Goal: Check status: Check status

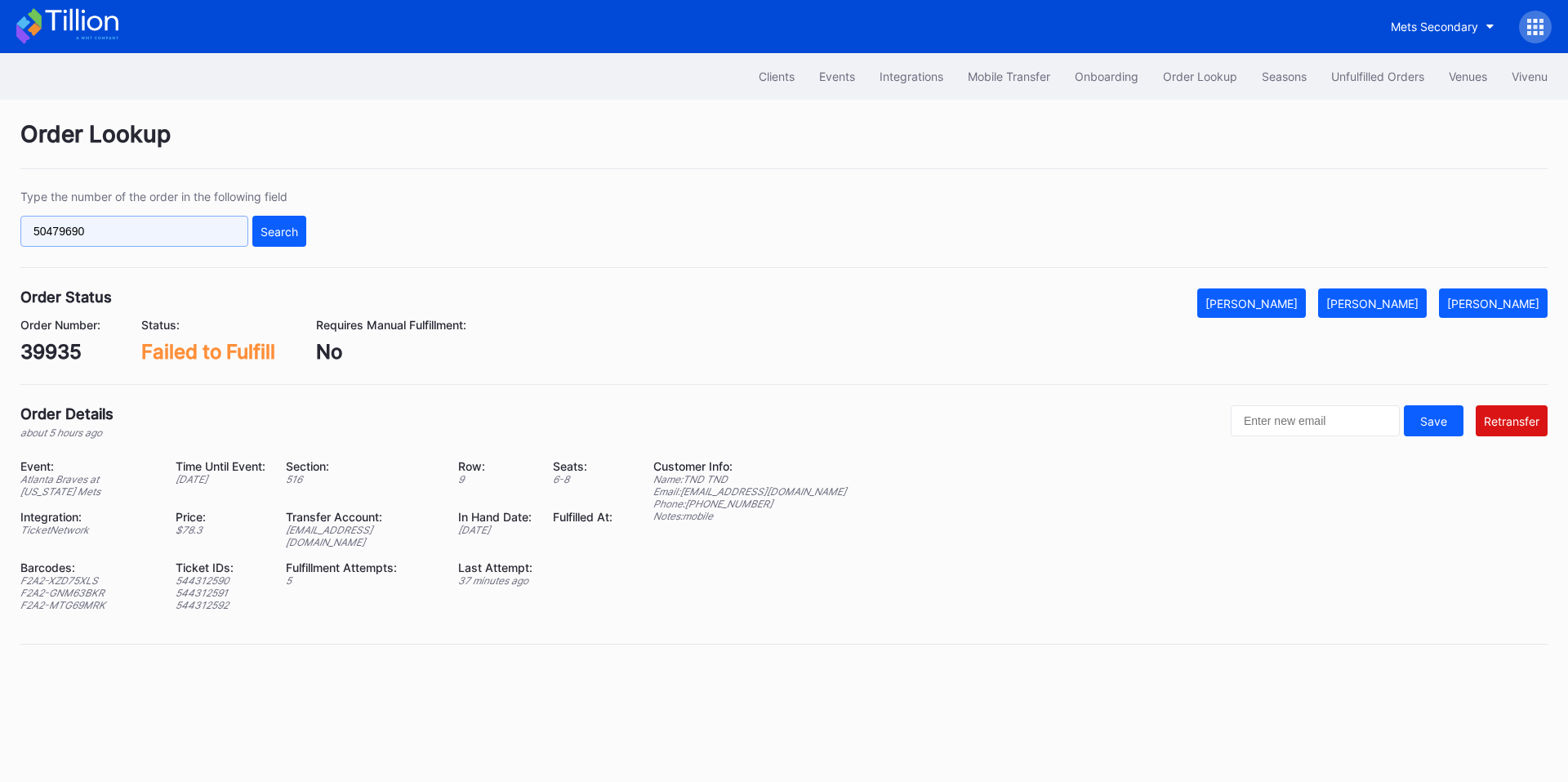
click at [138, 229] on input "50479690" at bounding box center [135, 232] width 228 height 31
click at [179, 230] on input "50479690" at bounding box center [135, 232] width 228 height 31
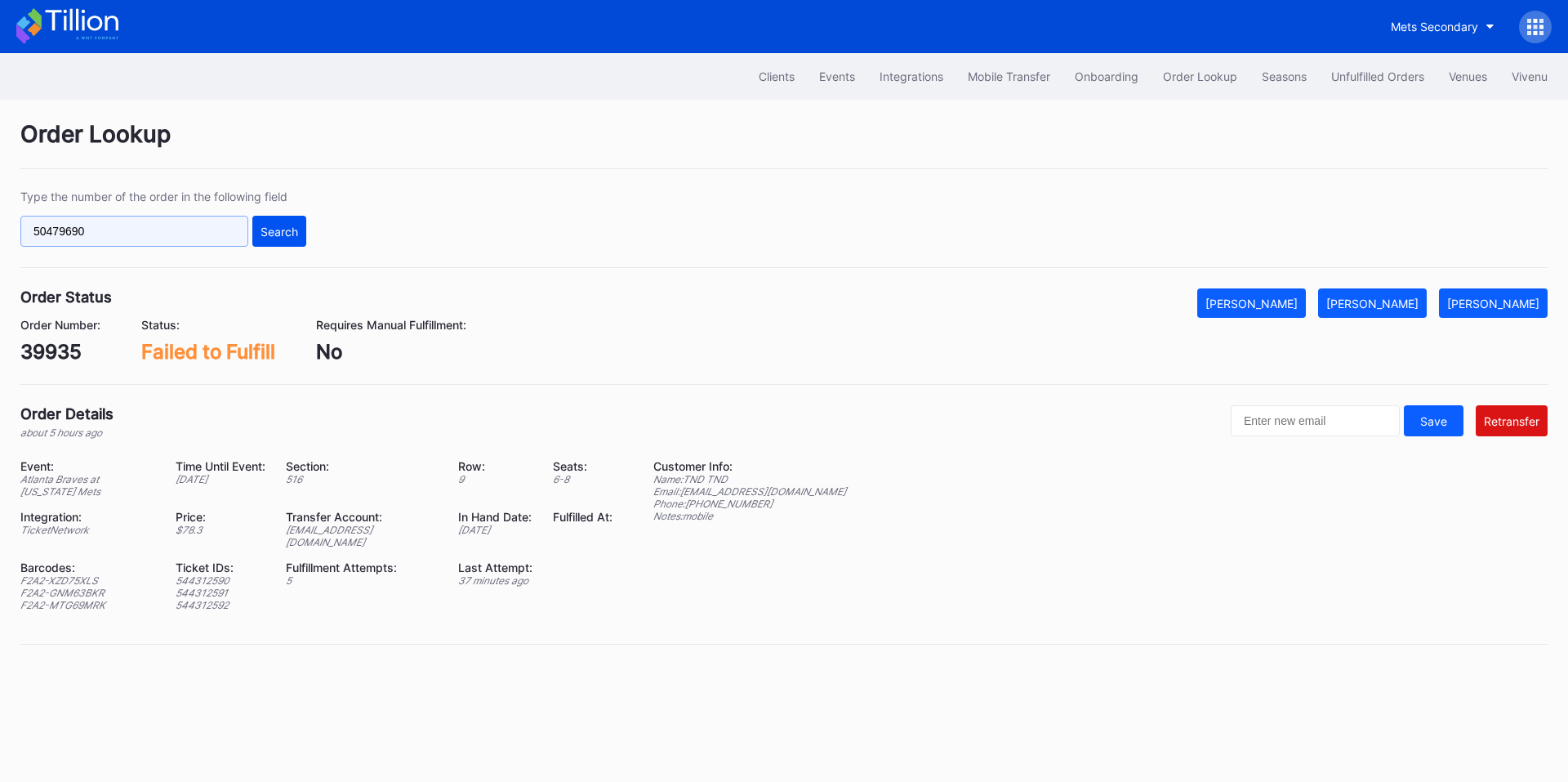
paste input "270258192"
click at [284, 230] on div "Search" at bounding box center [279, 232] width 37 height 14
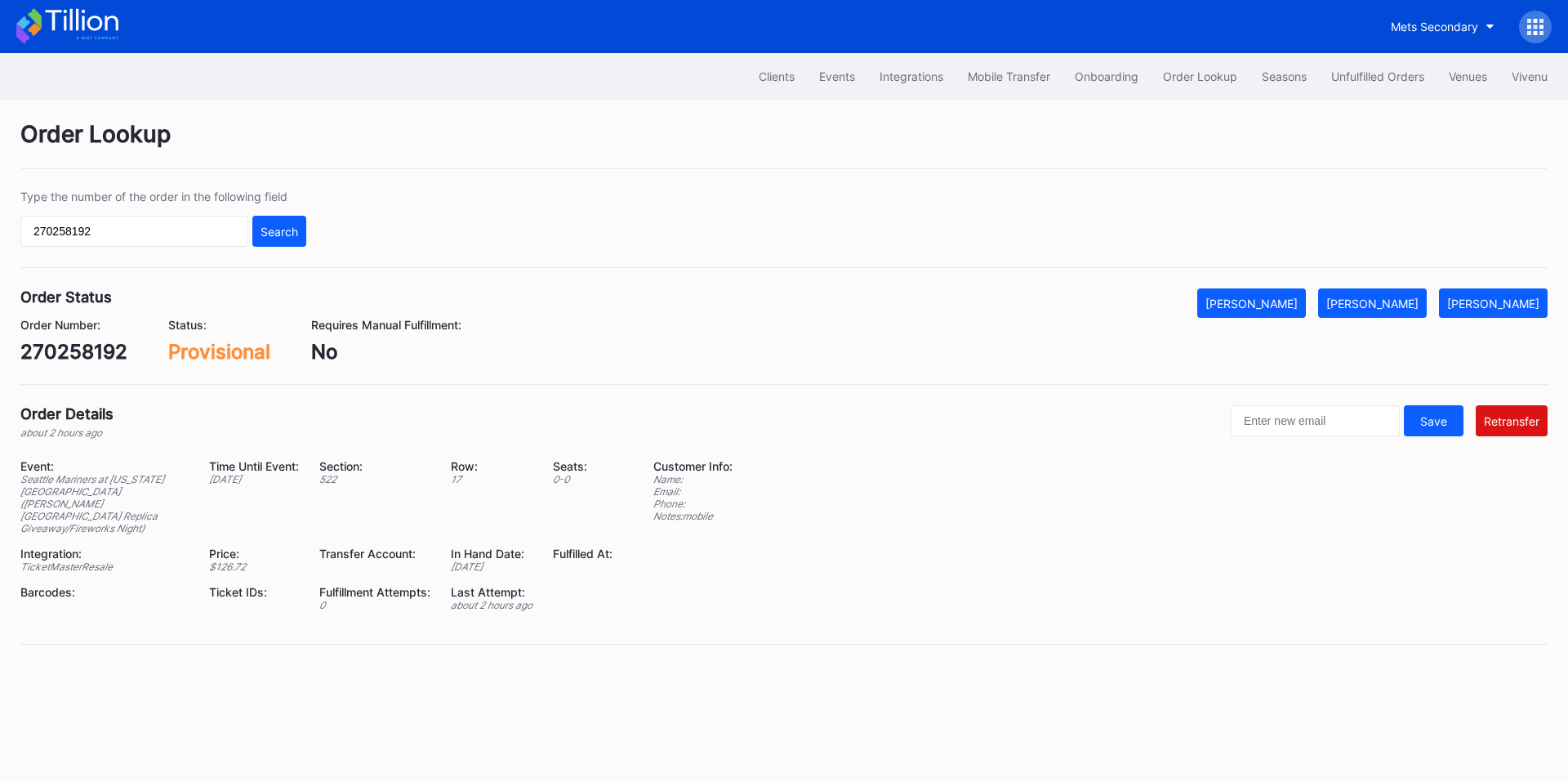
click at [225, 352] on div "Provisional" at bounding box center [218, 352] width 102 height 24
copy div "Provisional"
click at [127, 221] on input "270258192" at bounding box center [135, 232] width 228 height 31
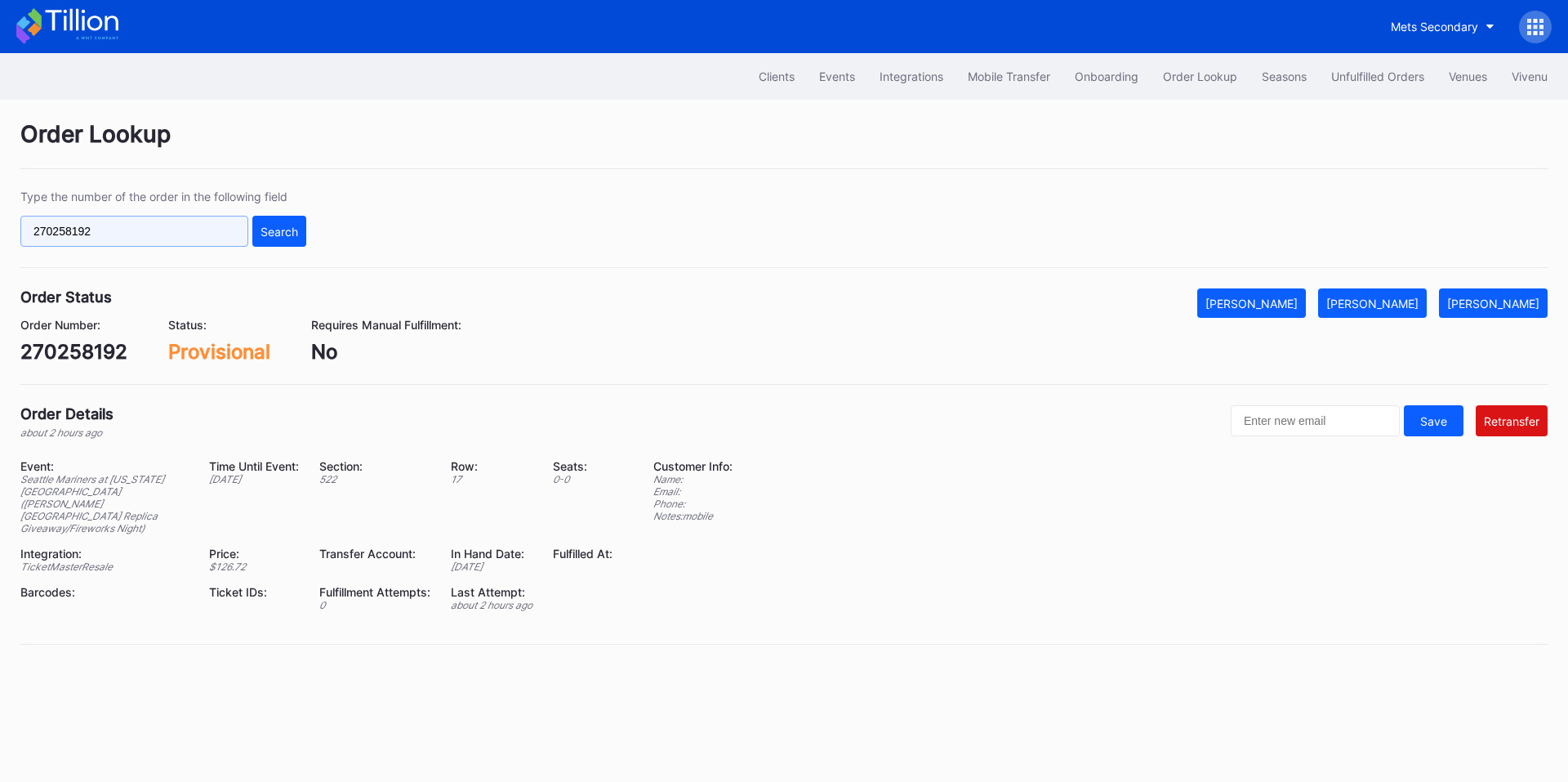
click at [127, 221] on input "270258192" at bounding box center [135, 232] width 228 height 31
paste input "50479690"
type input "50479690"
click at [303, 230] on button "Search" at bounding box center [279, 232] width 54 height 31
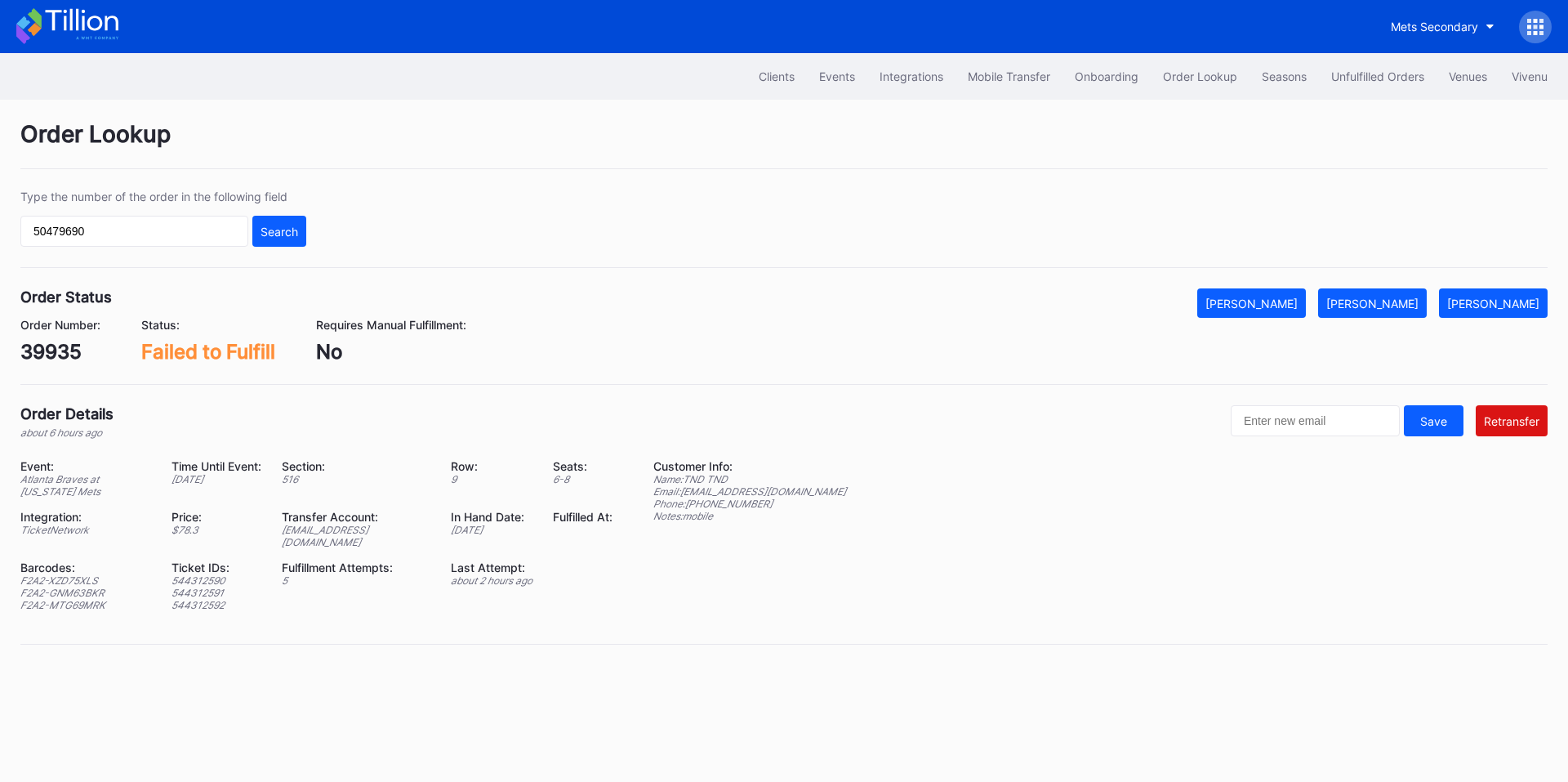
click at [341, 527] on div "[EMAIL_ADDRESS][DOMAIN_NAME]" at bounding box center [356, 536] width 149 height 25
copy div "[EMAIL_ADDRESS][DOMAIN_NAME]"
click at [82, 231] on input "50479690" at bounding box center [135, 232] width 228 height 31
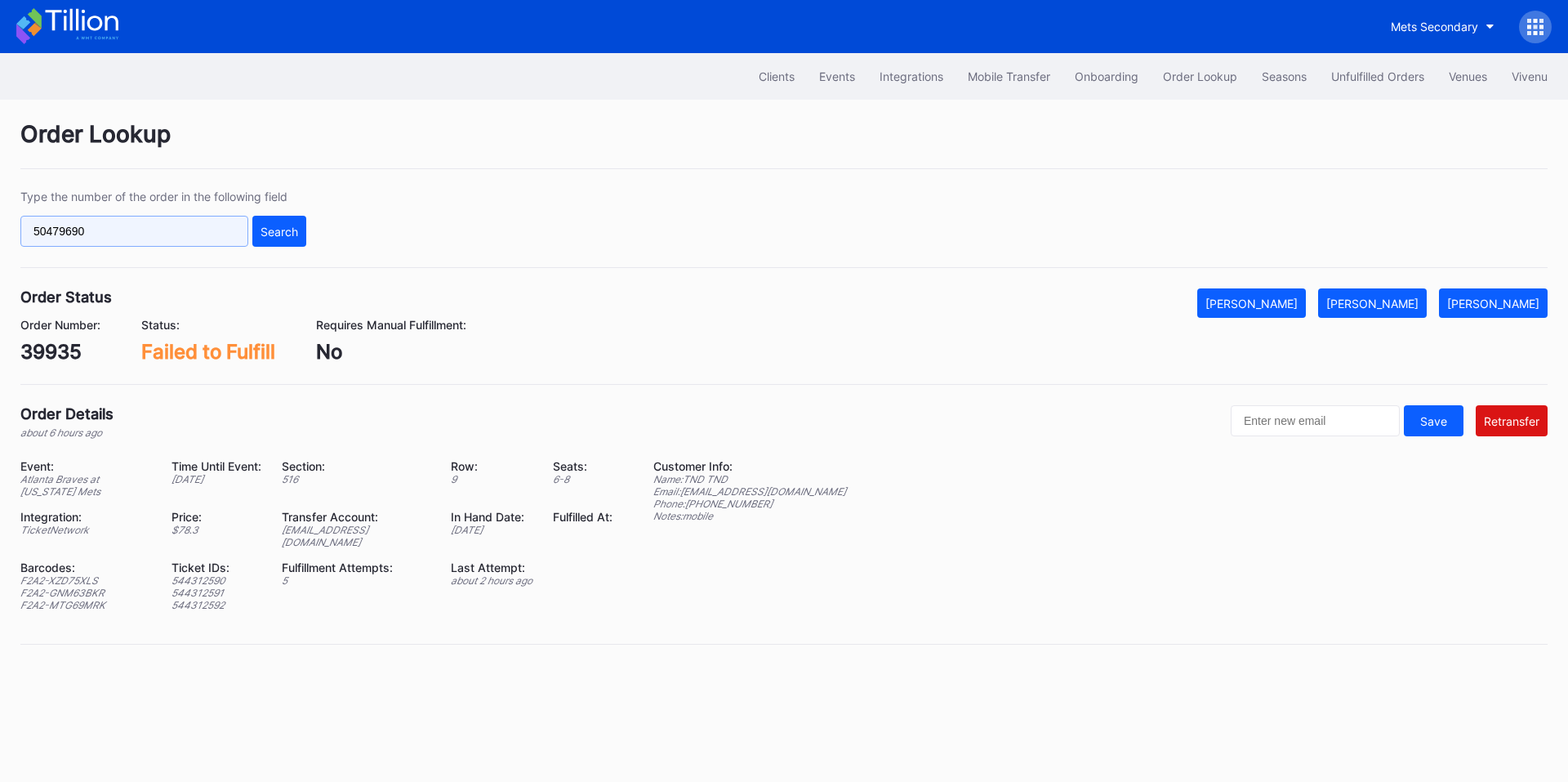
click at [82, 231] on input "50479690" at bounding box center [135, 232] width 228 height 31
click at [1387, 302] on div "[PERSON_NAME]" at bounding box center [1373, 303] width 93 height 14
